Goal: Information Seeking & Learning: Learn about a topic

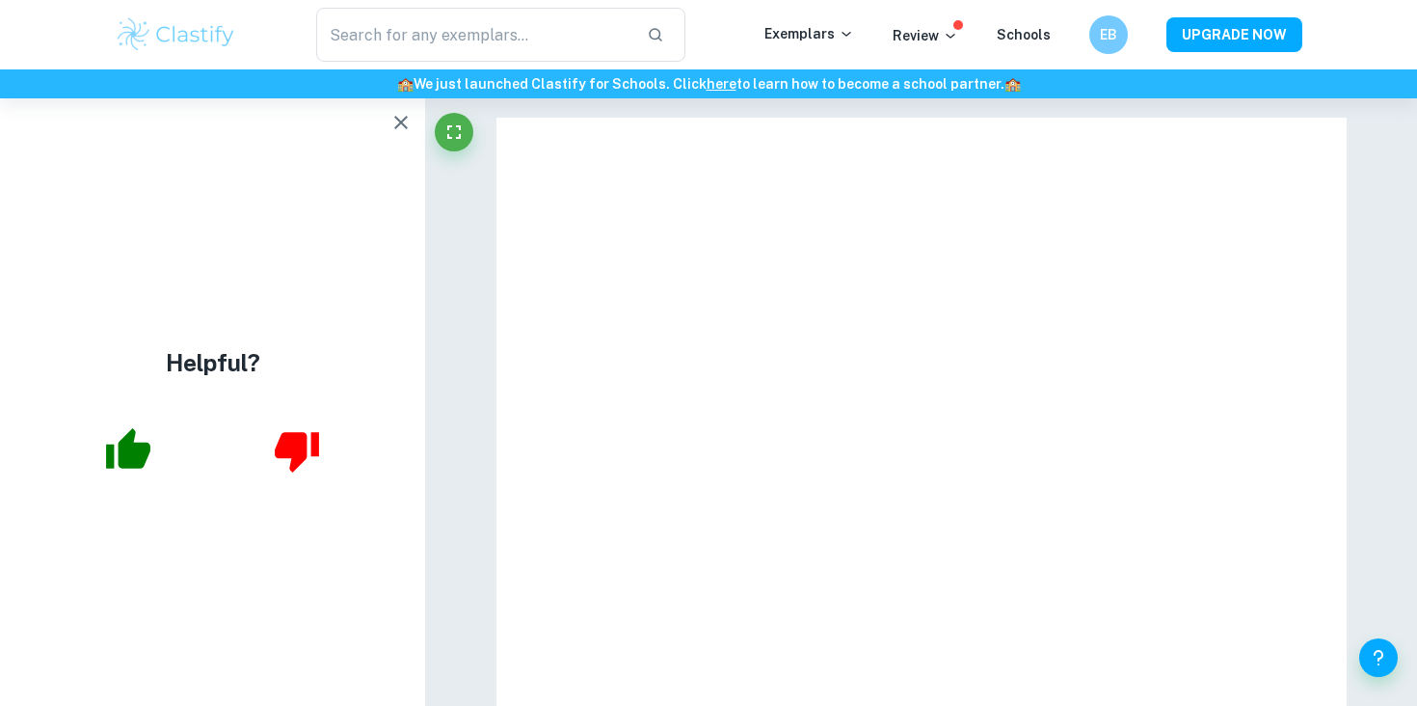
type input "4"
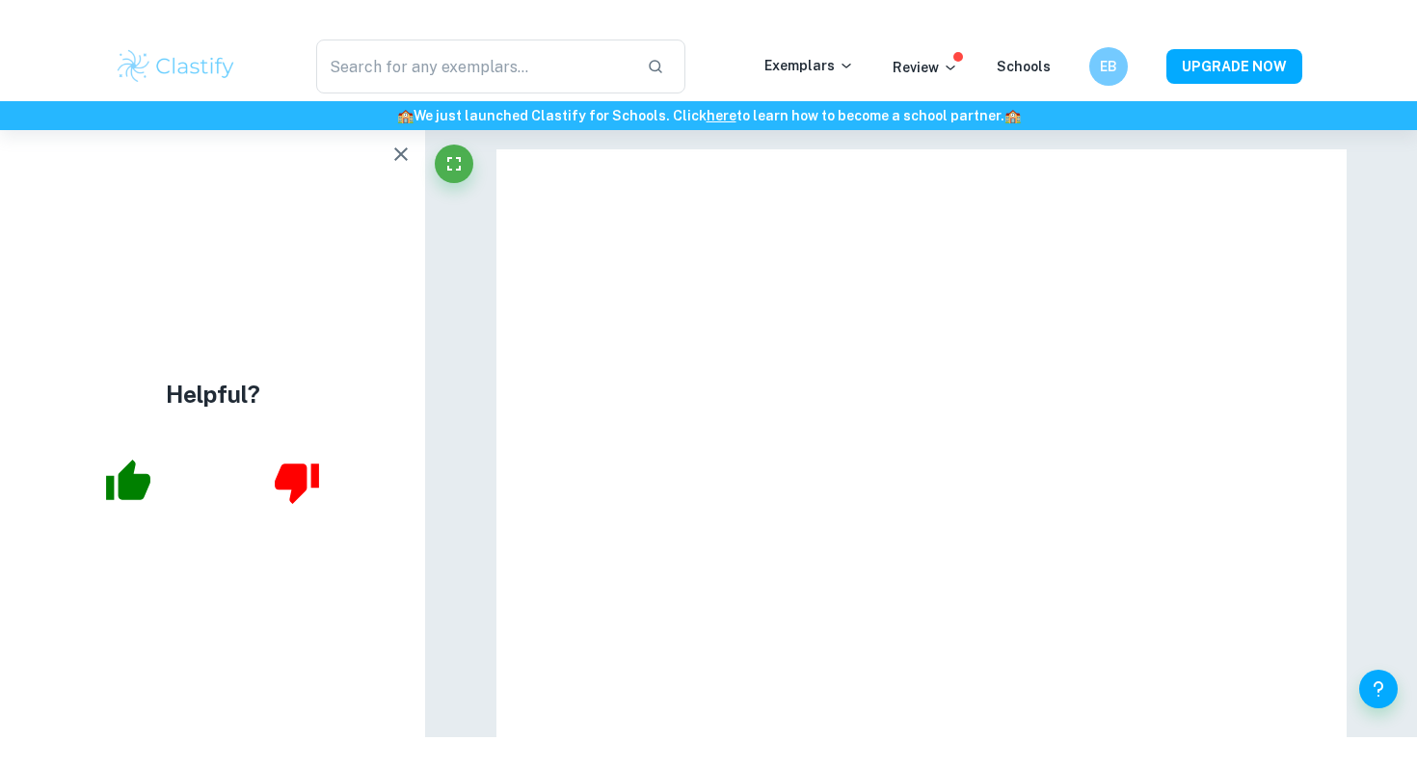
scroll to position [4128, 0]
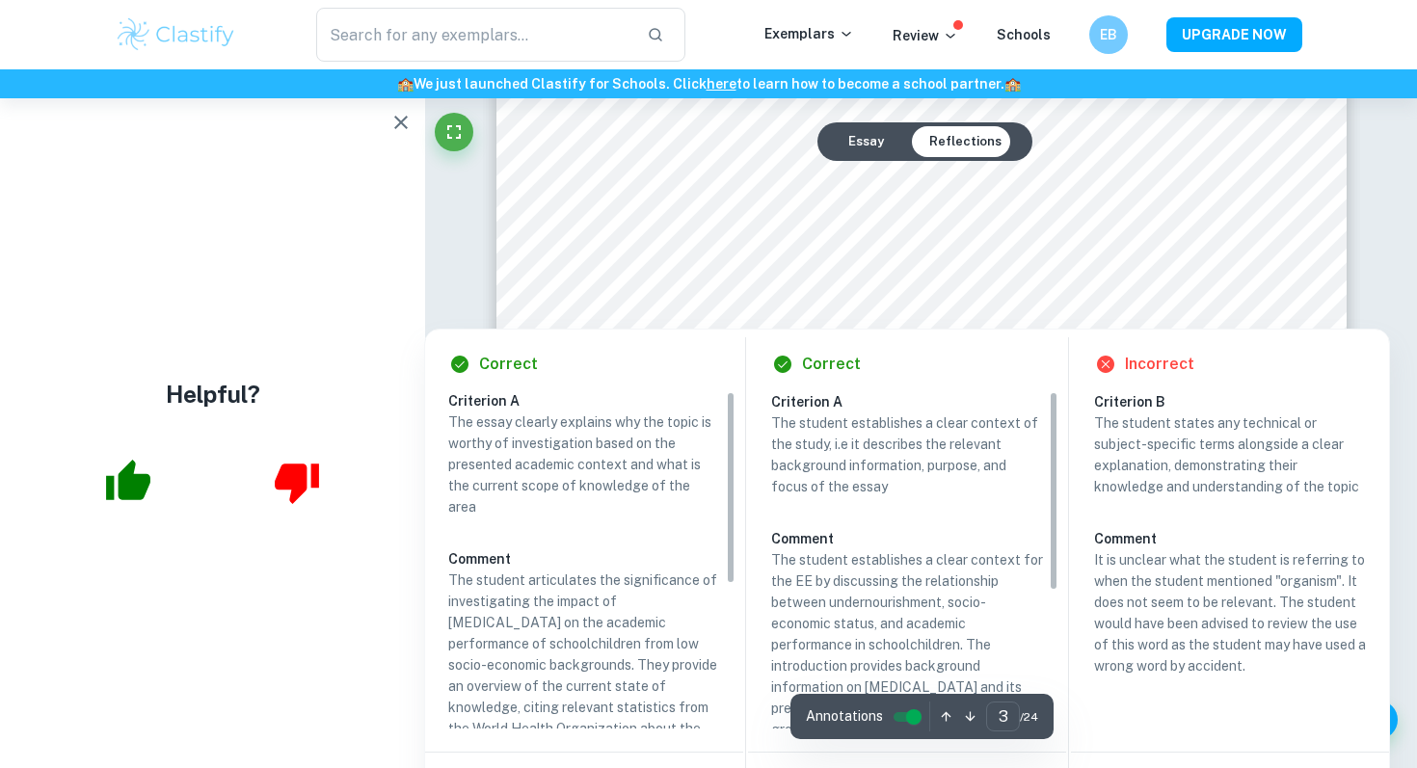
scroll to position [2977, 0]
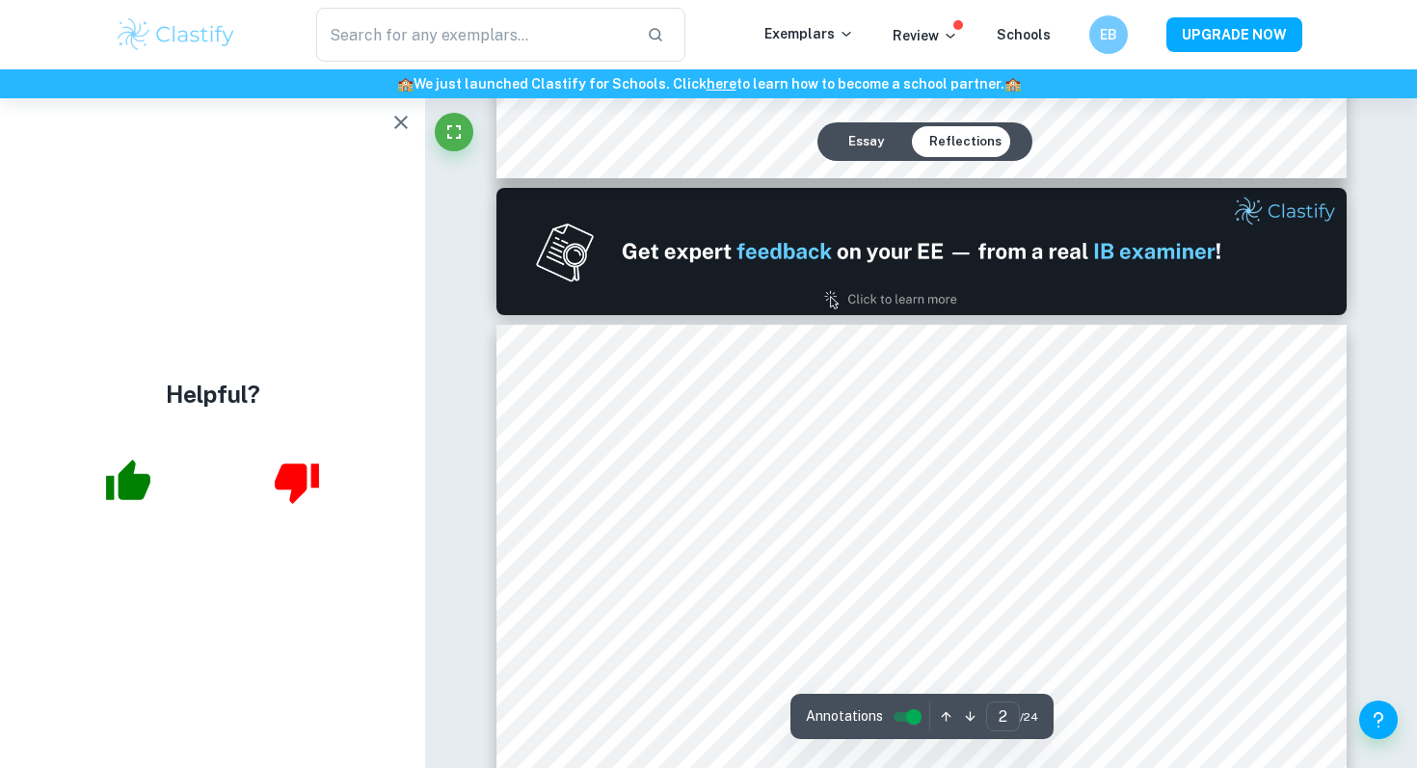
type input "1"
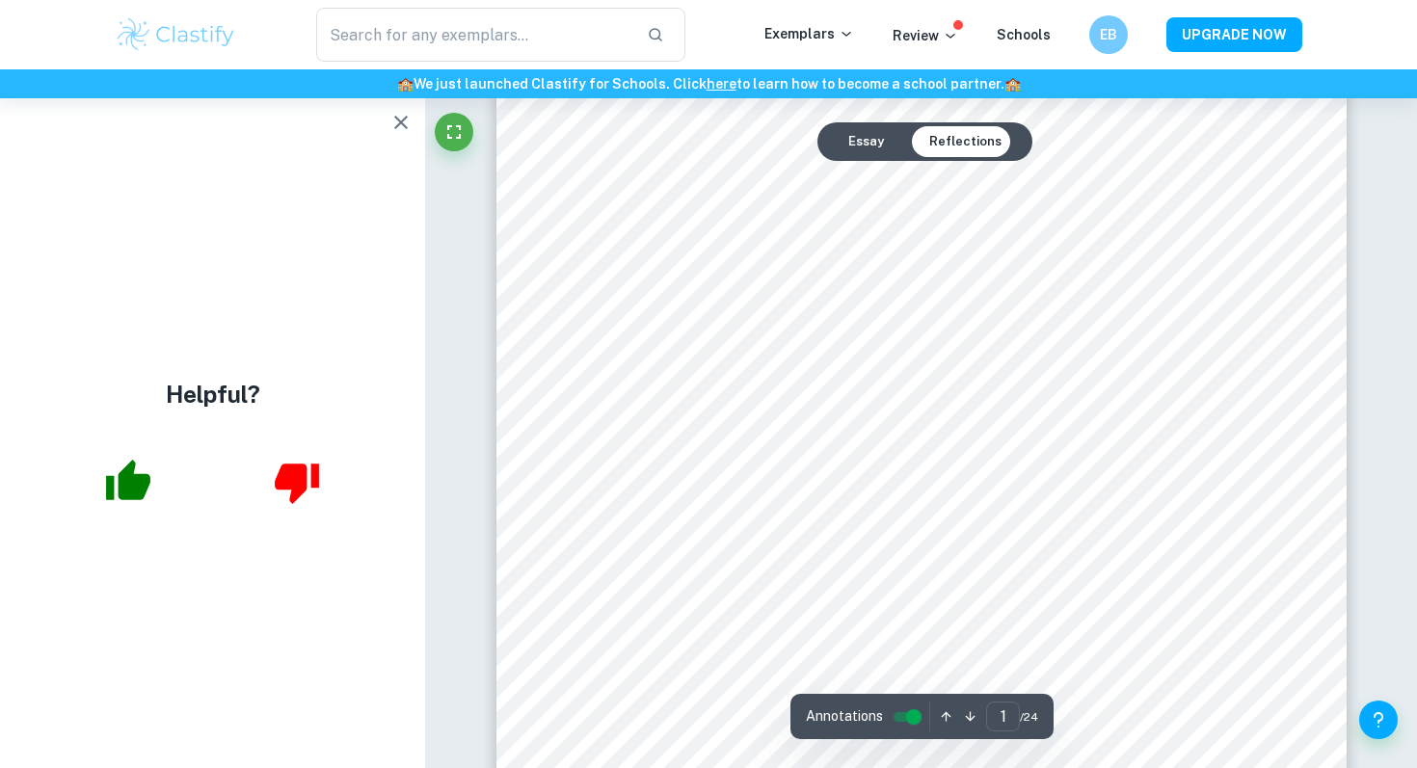
scroll to position [0, 0]
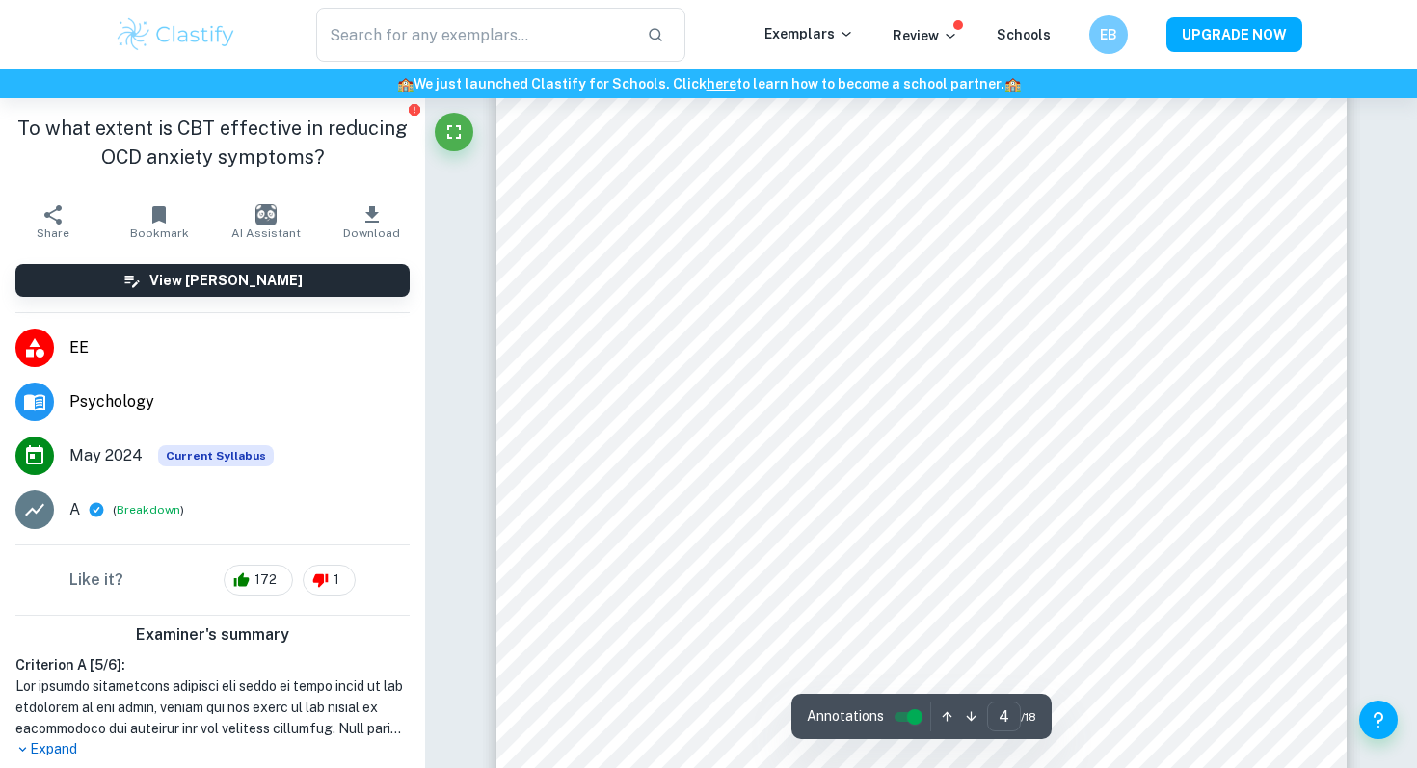
scroll to position [3838, 0]
type input "5"
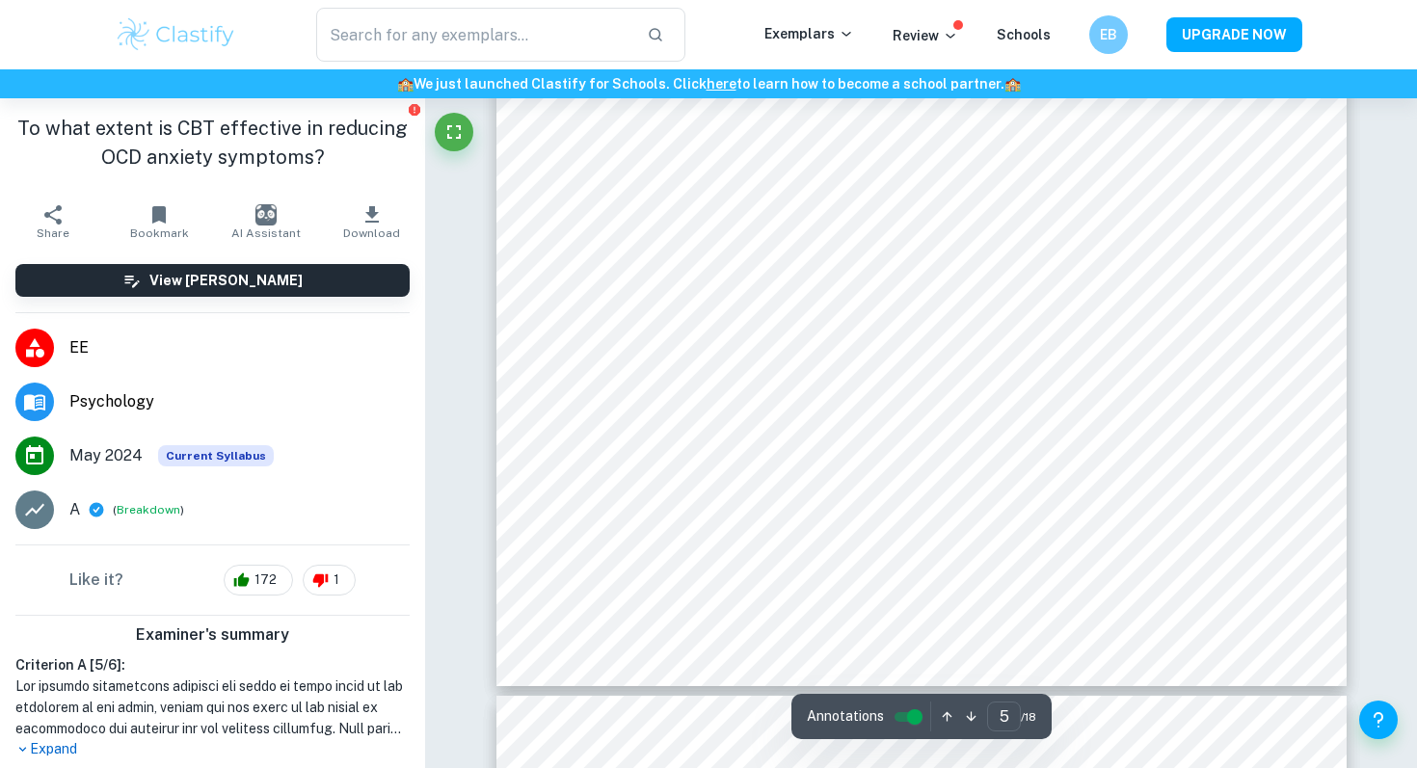
scroll to position [5407, 0]
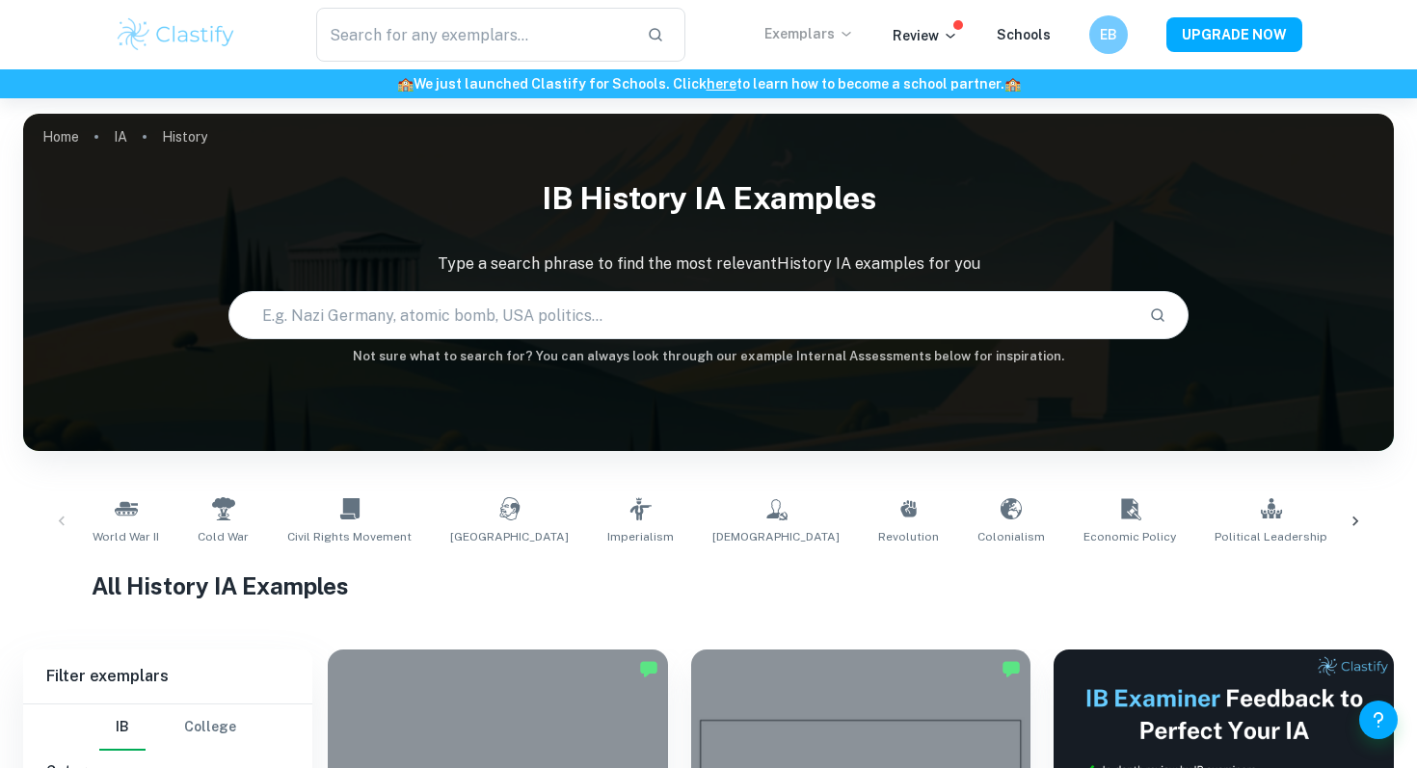
click at [852, 42] on p "Exemplars" at bounding box center [809, 33] width 90 height 21
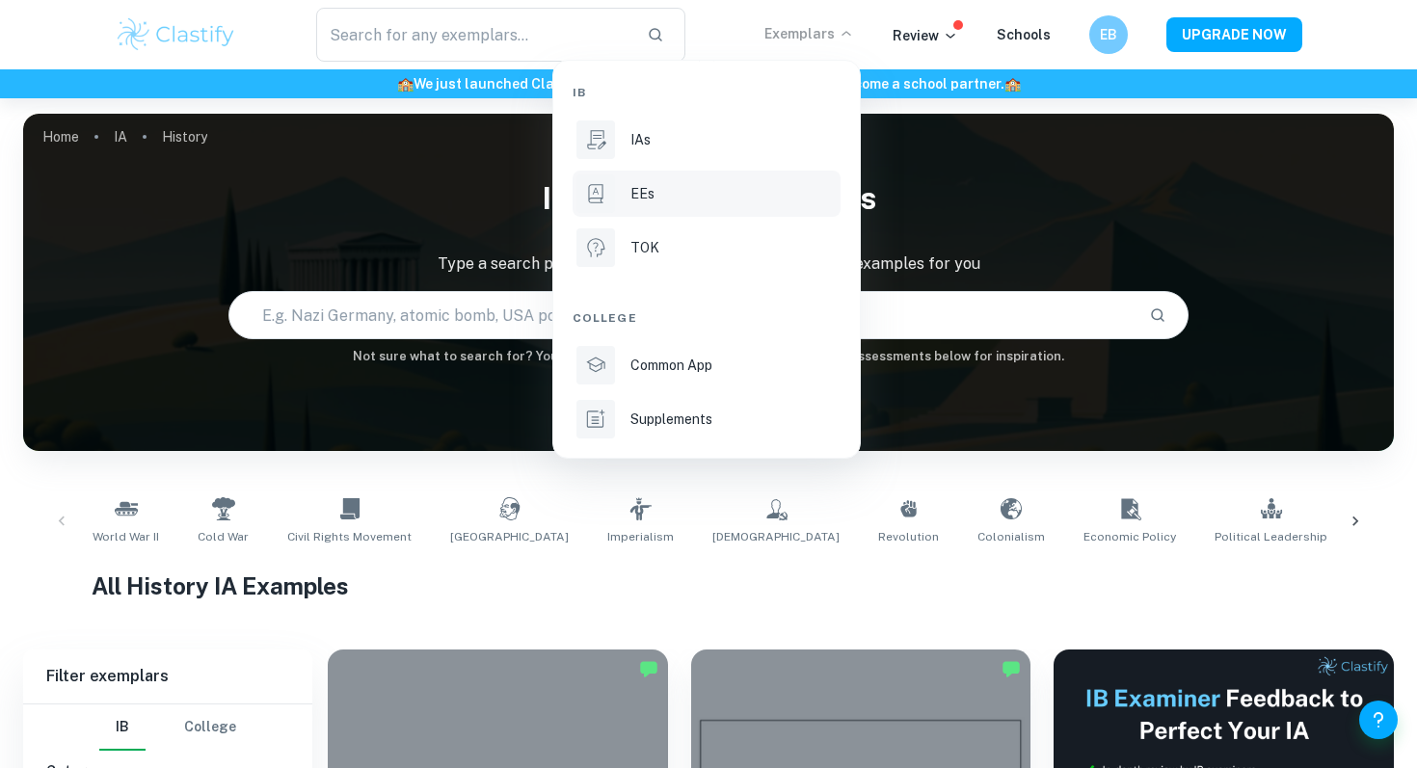
click at [701, 196] on div "EEs" at bounding box center [733, 193] width 206 height 21
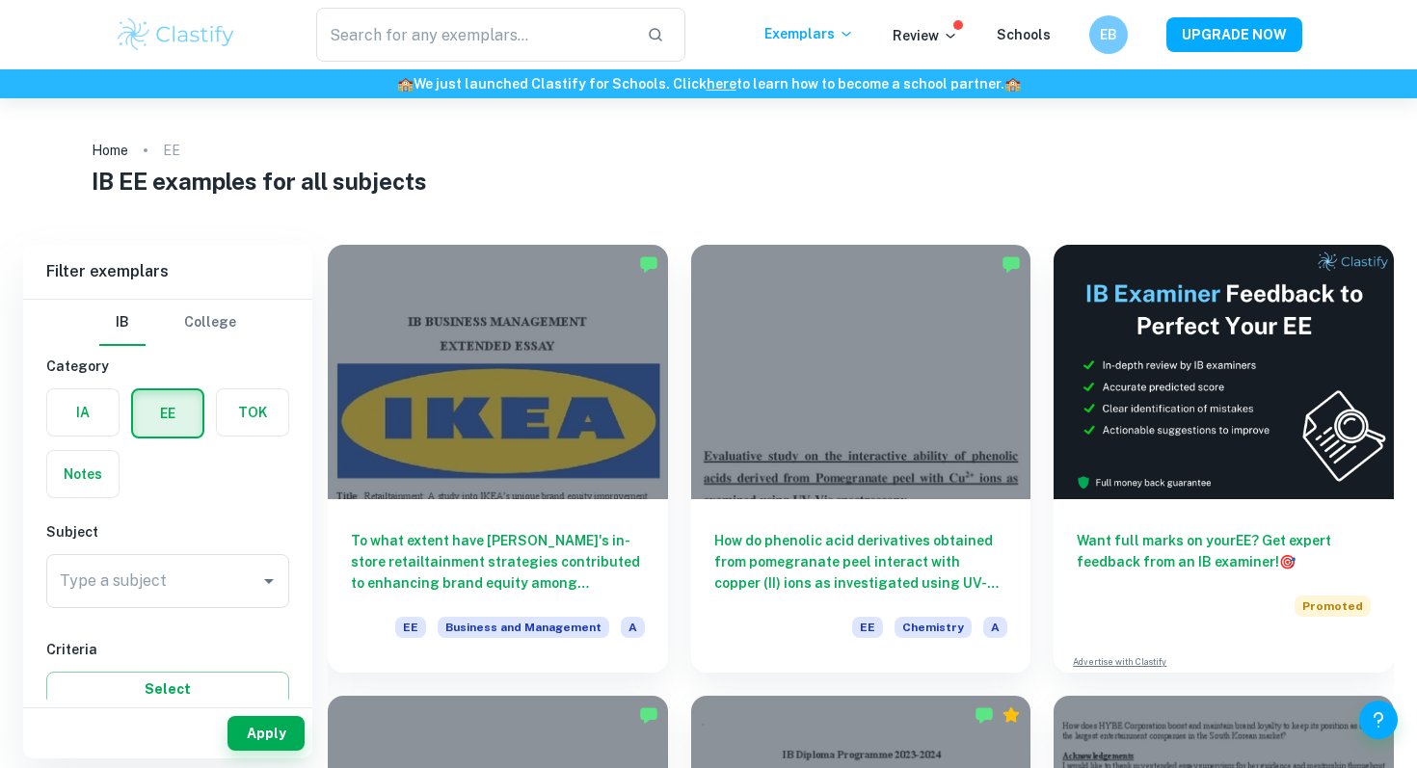
scroll to position [100, 0]
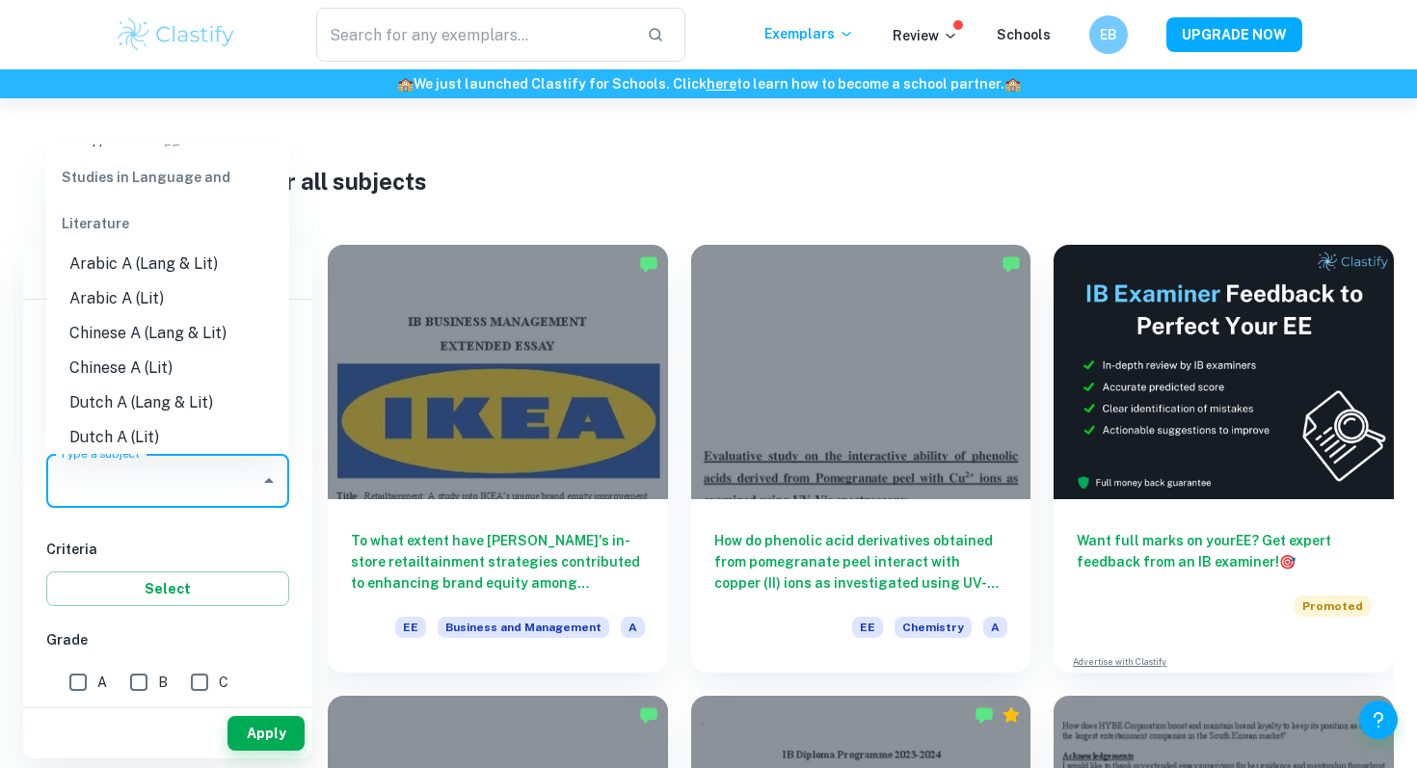
click at [138, 486] on input "Type a subject" at bounding box center [153, 481] width 197 height 37
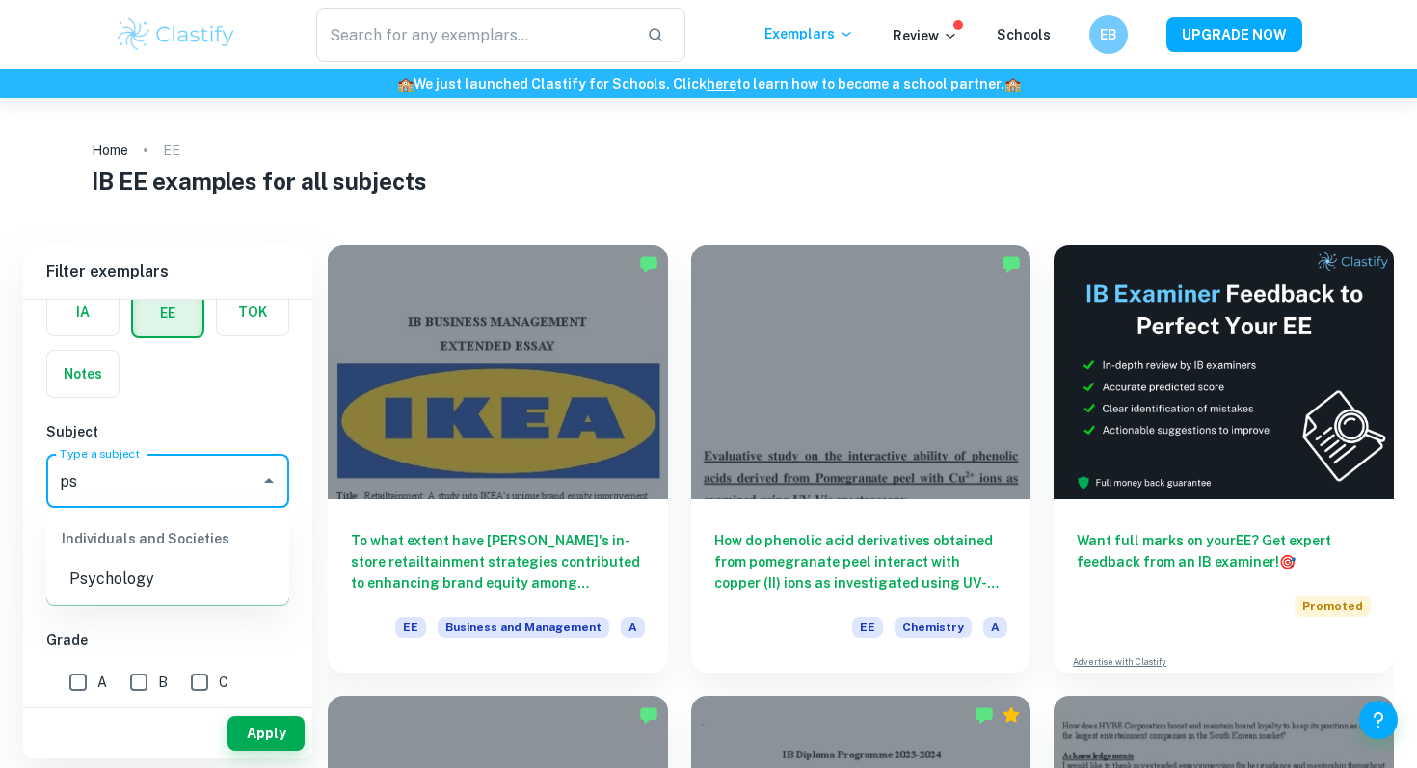
click at [152, 583] on li "Psychology" at bounding box center [167, 579] width 243 height 35
type input "Psychology"
click at [74, 679] on input "A" at bounding box center [78, 682] width 39 height 39
checkbox input "true"
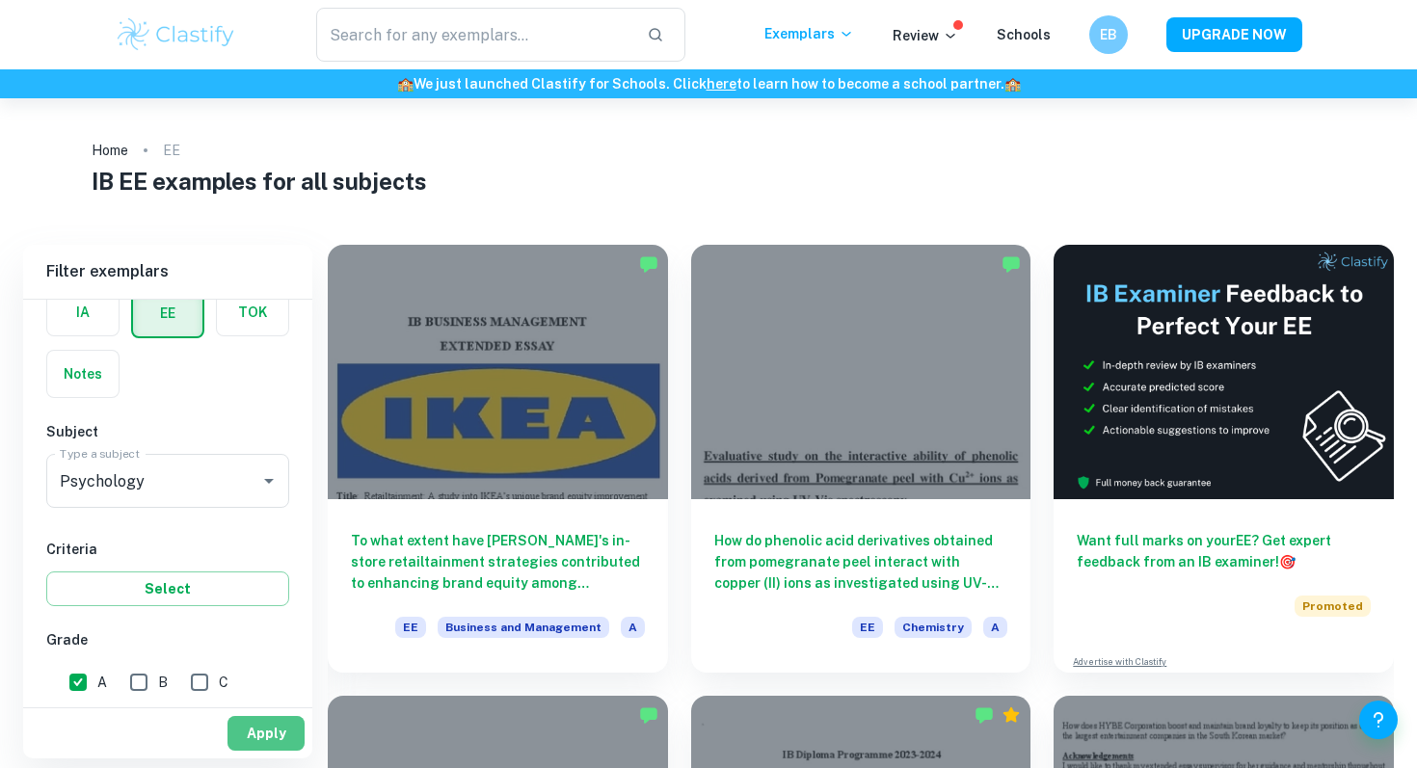
click at [274, 726] on button "Apply" at bounding box center [265, 733] width 77 height 35
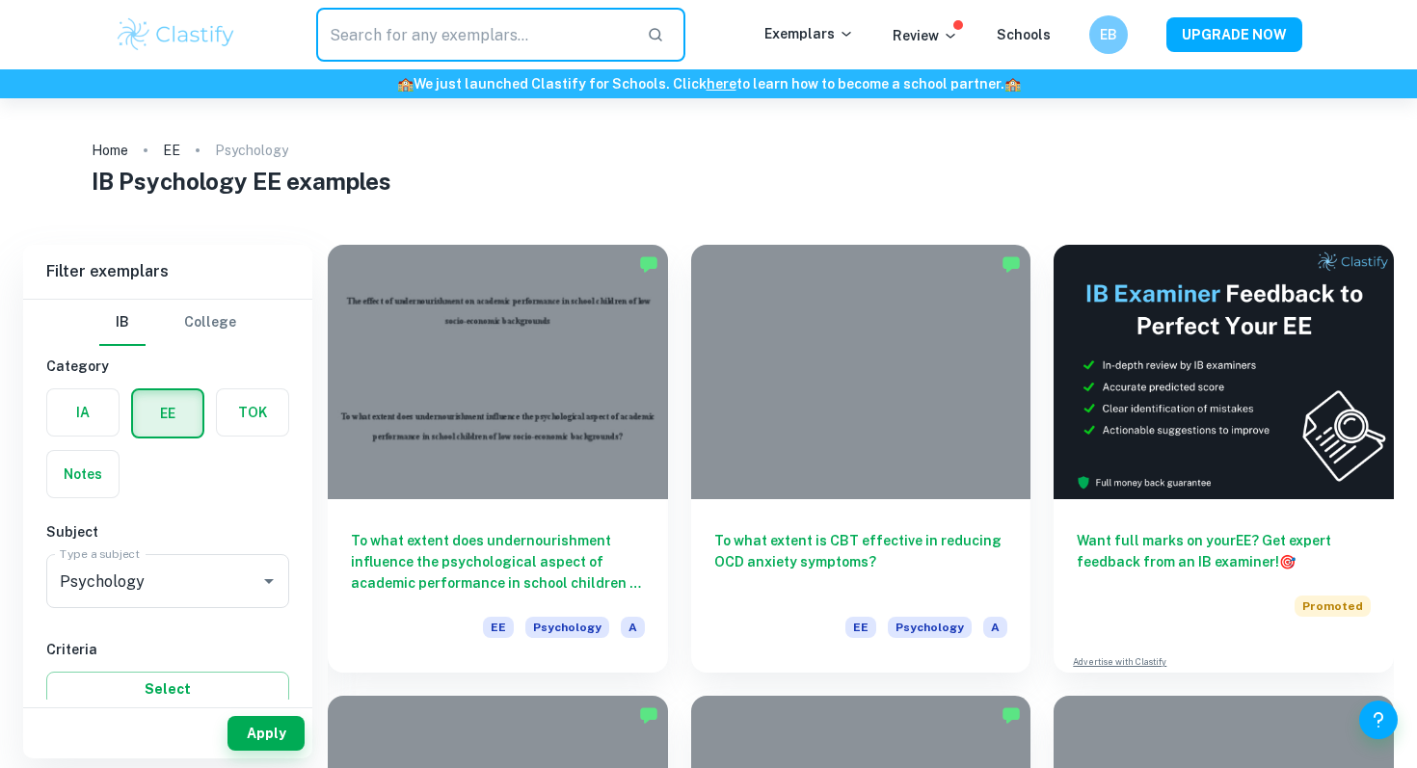
click at [551, 34] on input "text" at bounding box center [473, 35] width 315 height 54
type input "empathy"
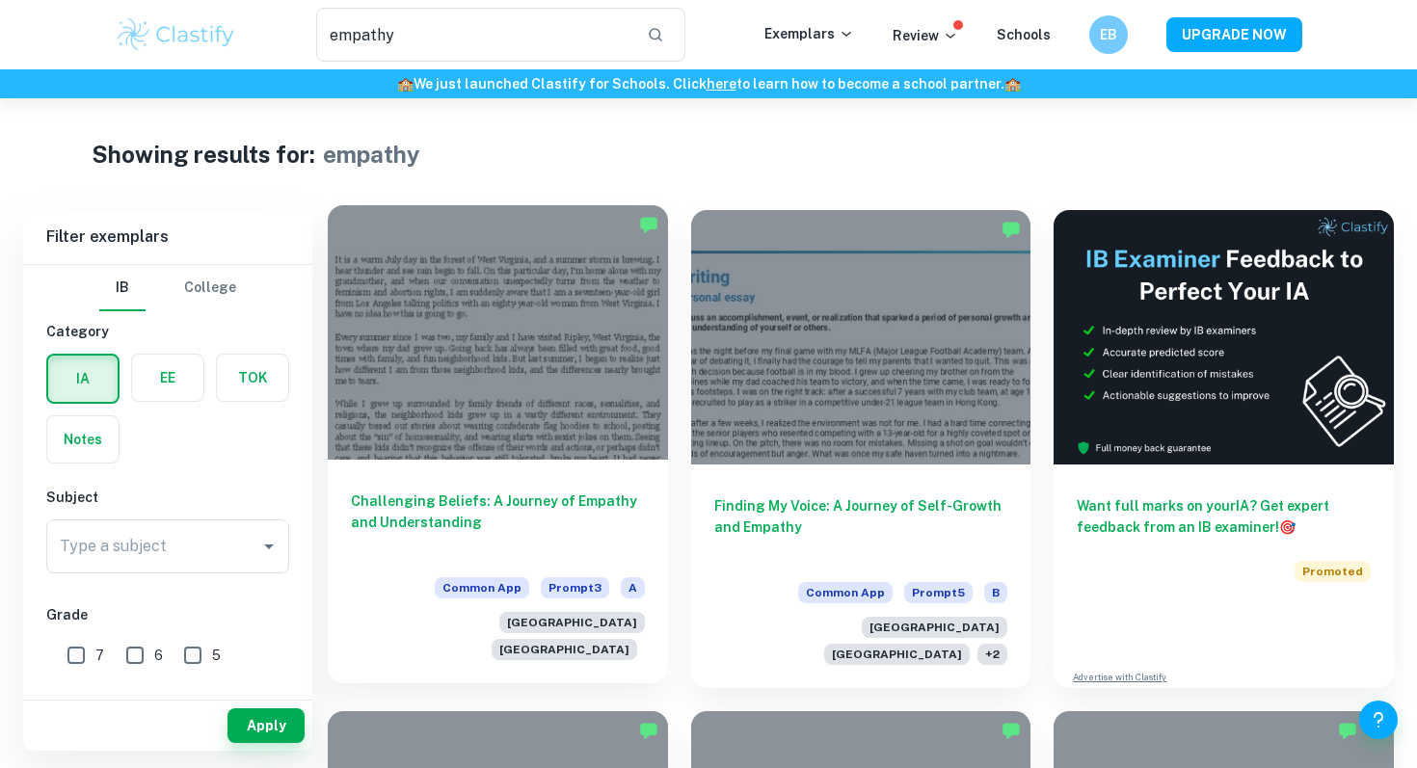
click at [521, 542] on h6 "Challenging Beliefs: A Journey of Empathy and Understanding" at bounding box center [498, 523] width 294 height 64
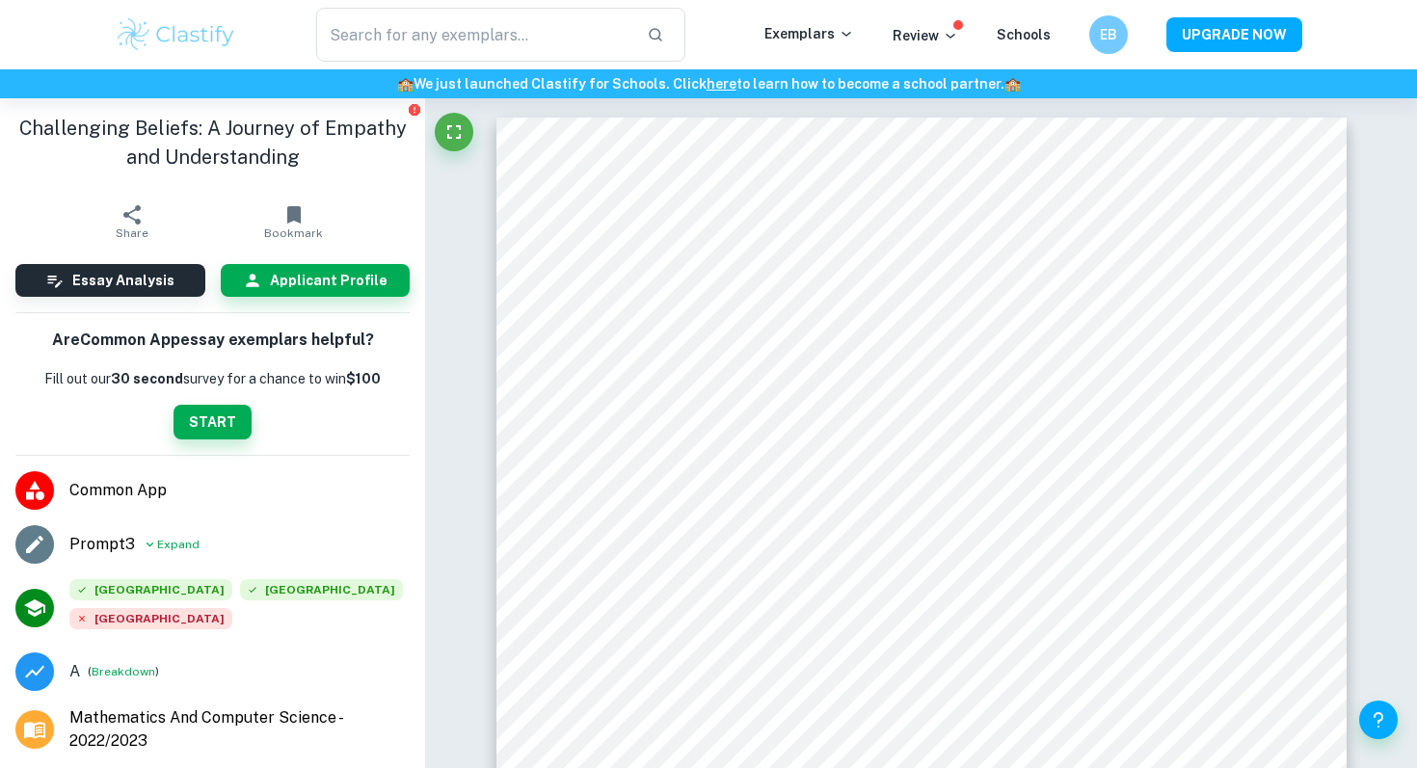
type input "empathy"
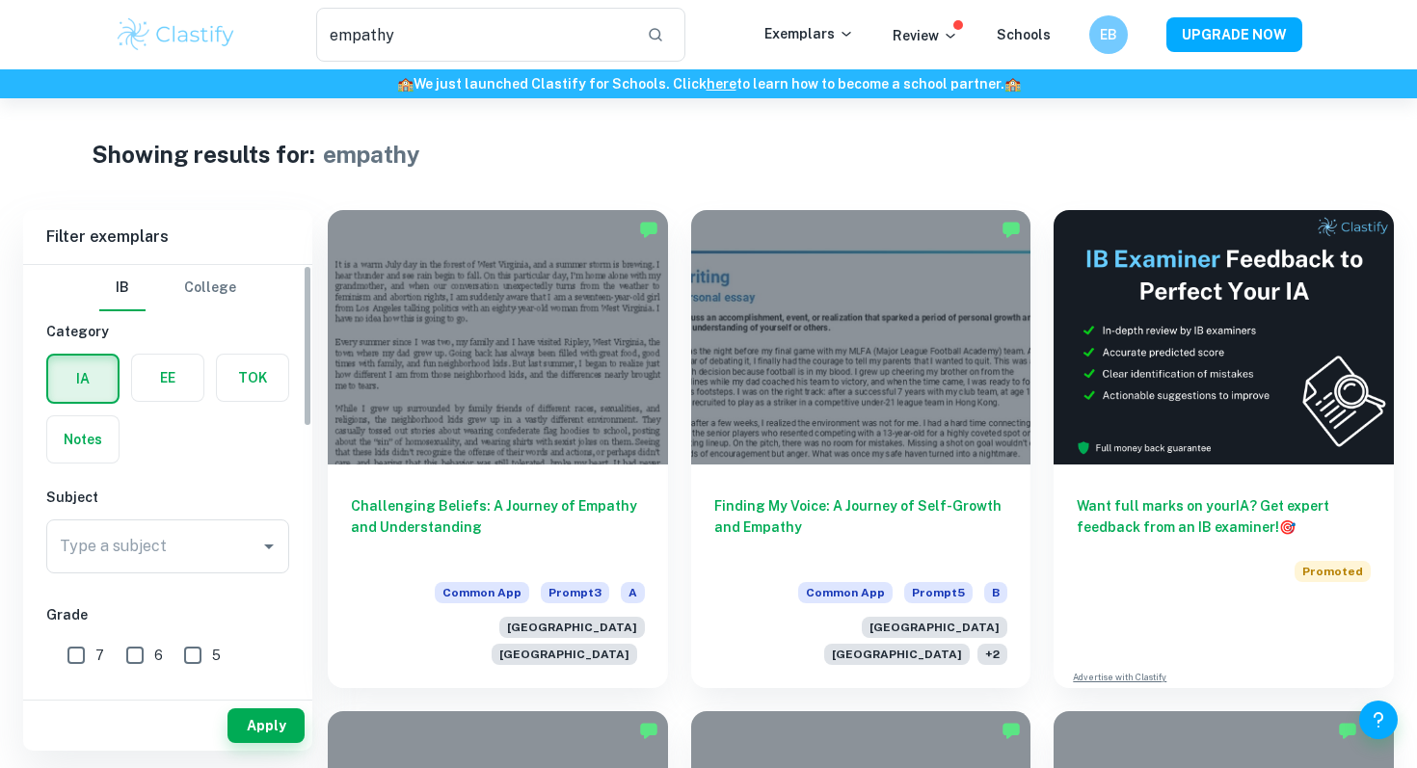
click at [155, 373] on label "button" at bounding box center [167, 378] width 71 height 46
click at [0, 0] on input "radio" at bounding box center [0, 0] width 0 height 0
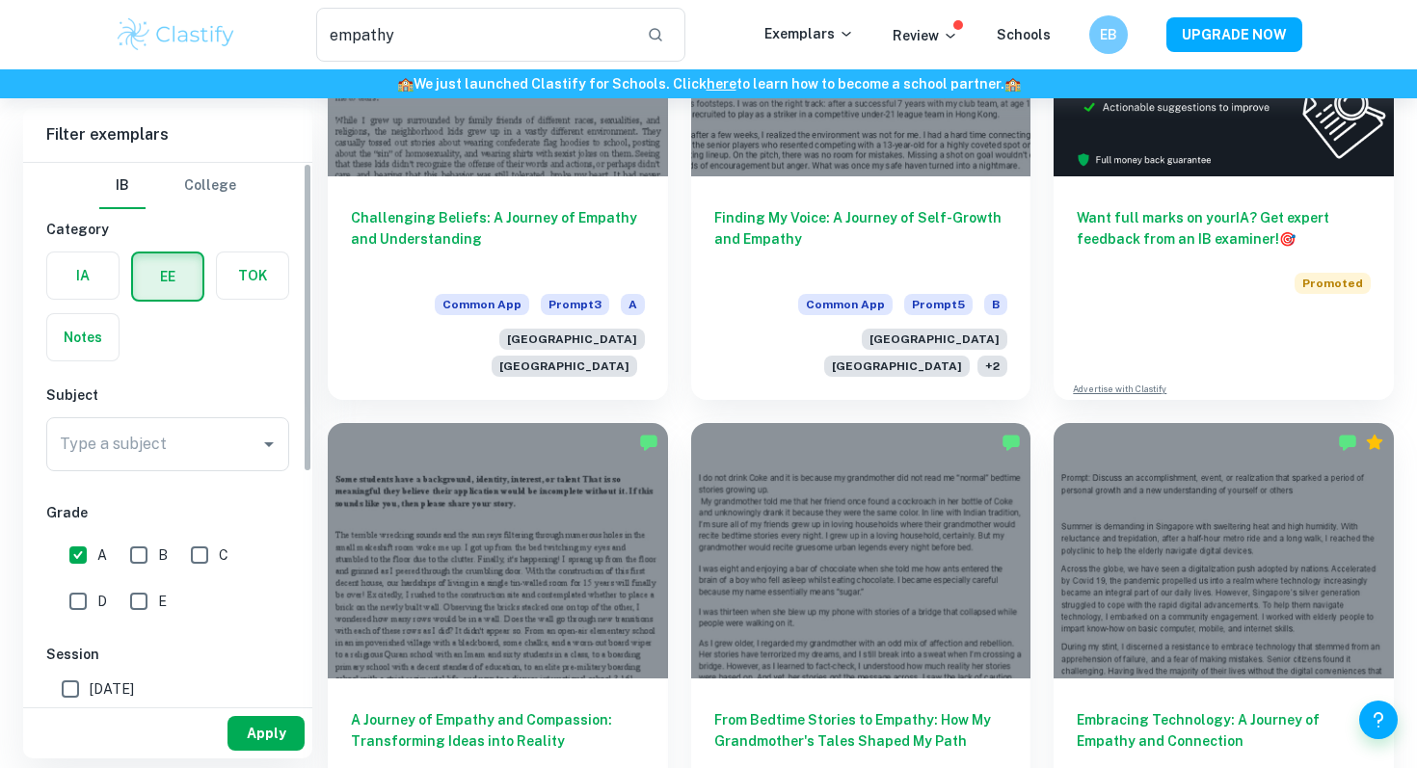
click at [278, 733] on button "Apply" at bounding box center [265, 733] width 77 height 35
